Goal: Find specific page/section: Find specific page/section

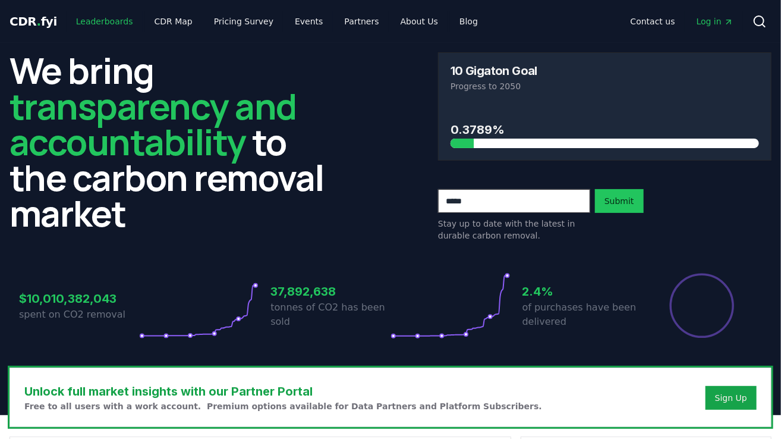
click at [102, 21] on link "Leaderboards" at bounding box center [105, 21] width 76 height 21
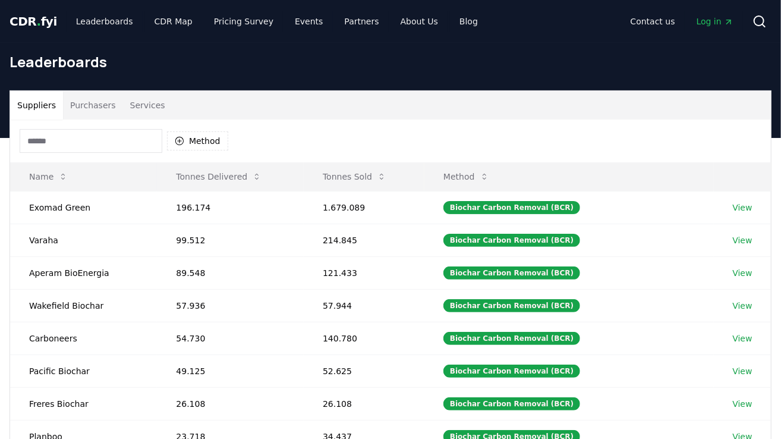
click at [56, 140] on input at bounding box center [91, 141] width 143 height 24
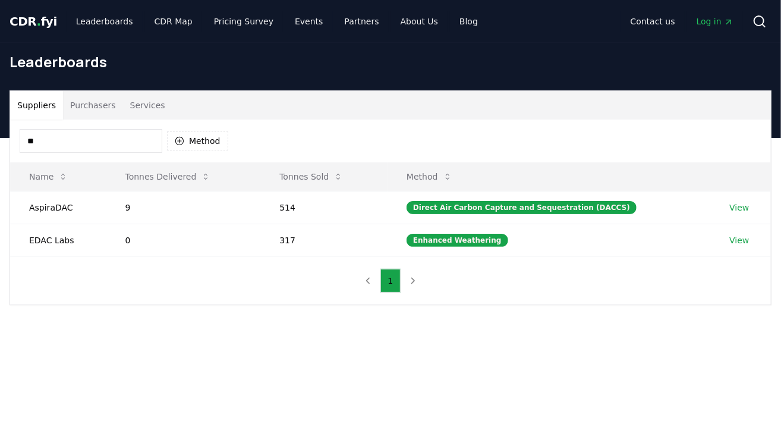
type input "*"
